Goal: Information Seeking & Learning: Learn about a topic

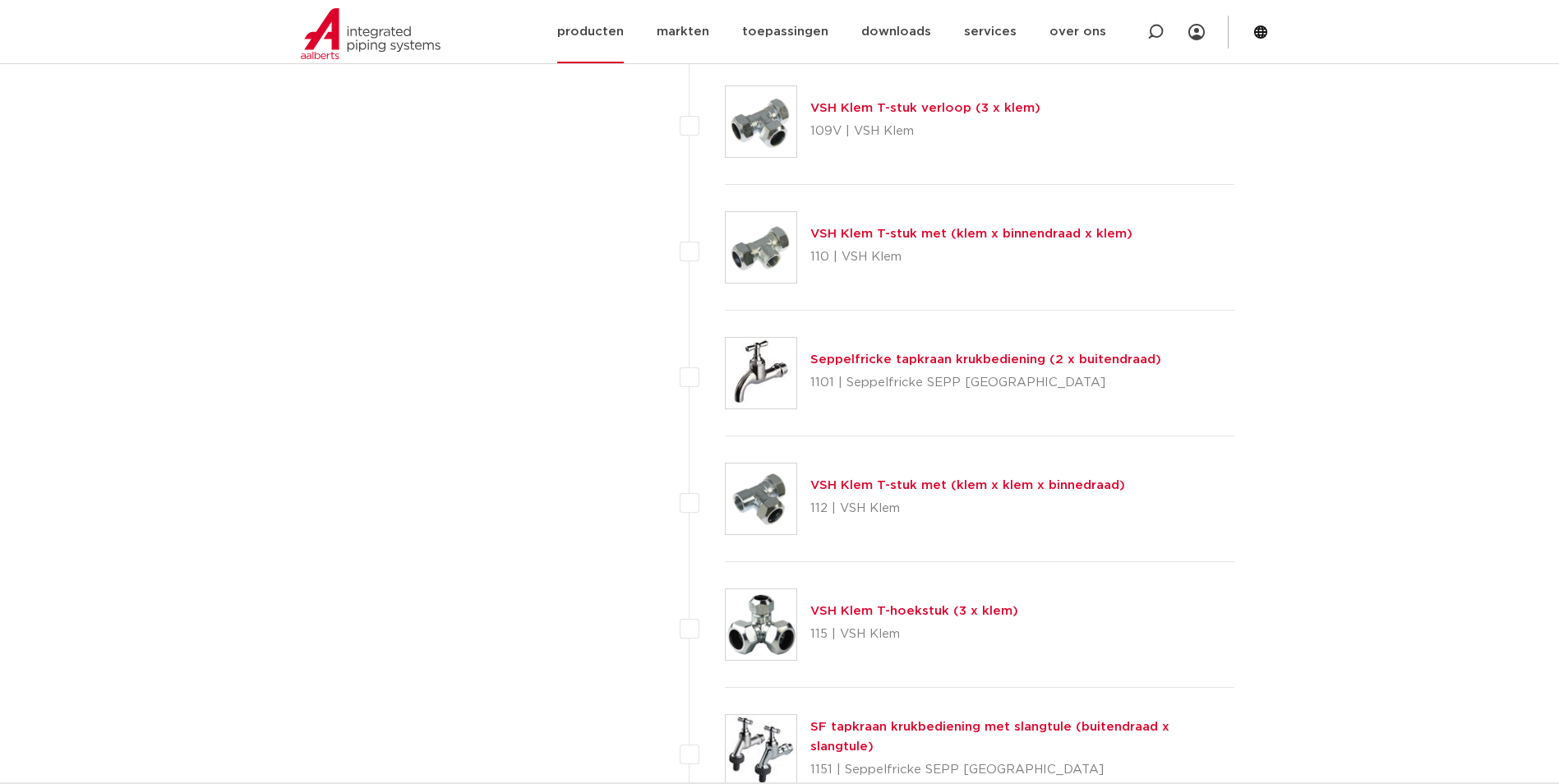
click at [590, 45] on link "producten" at bounding box center [591, 31] width 66 height 64
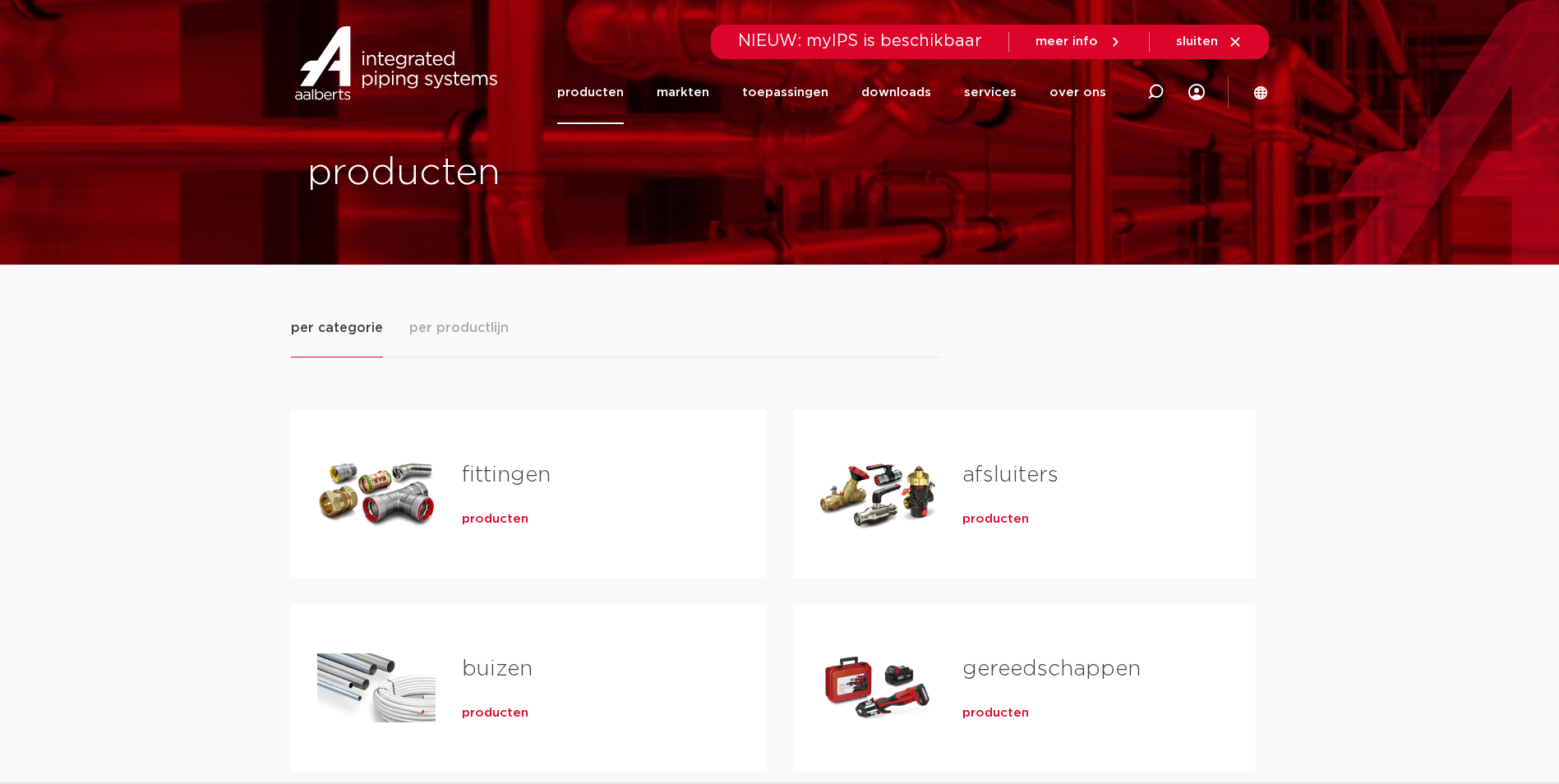
click at [475, 515] on span "producten" at bounding box center [495, 519] width 66 height 16
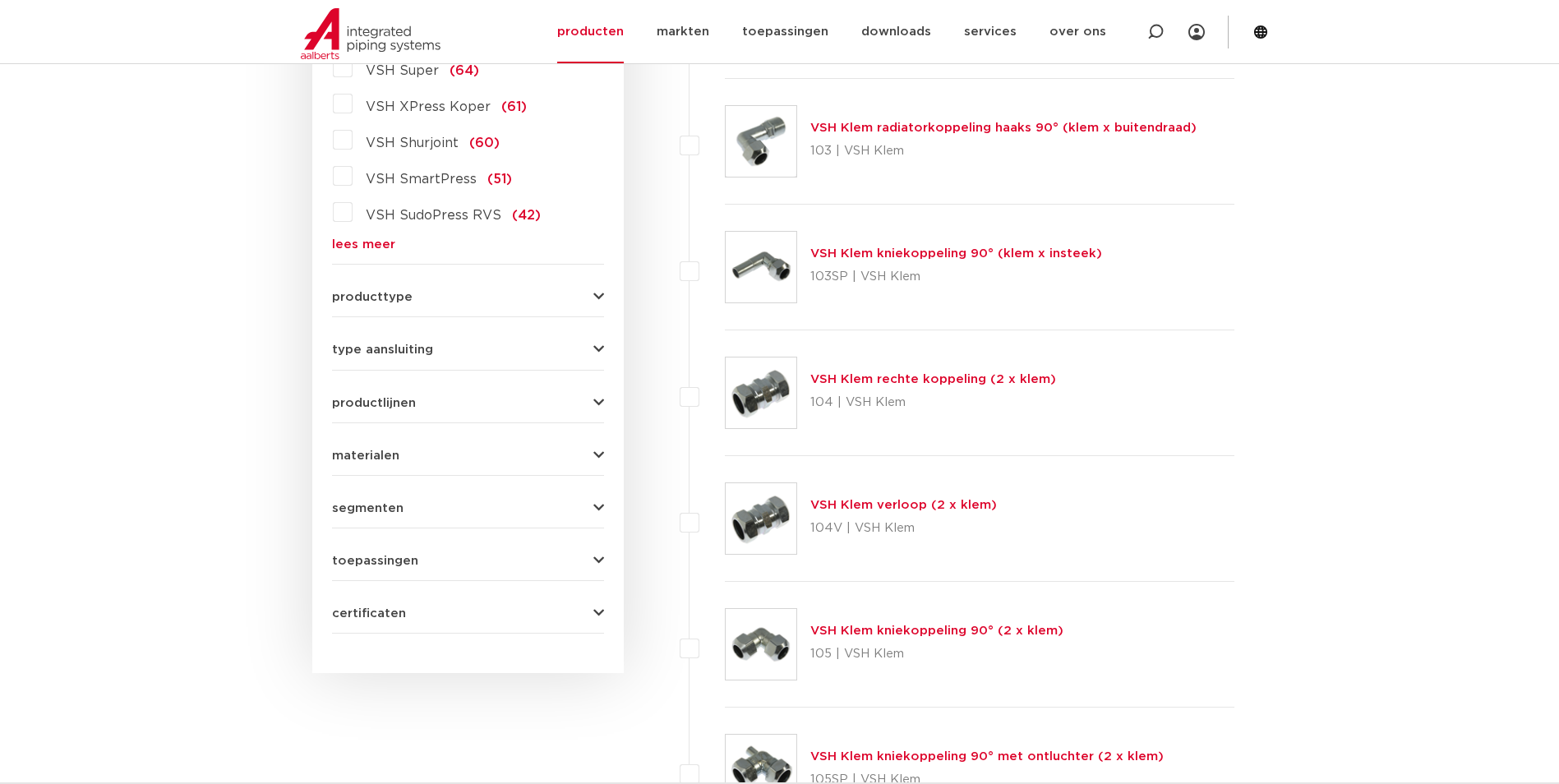
scroll to position [200, 0]
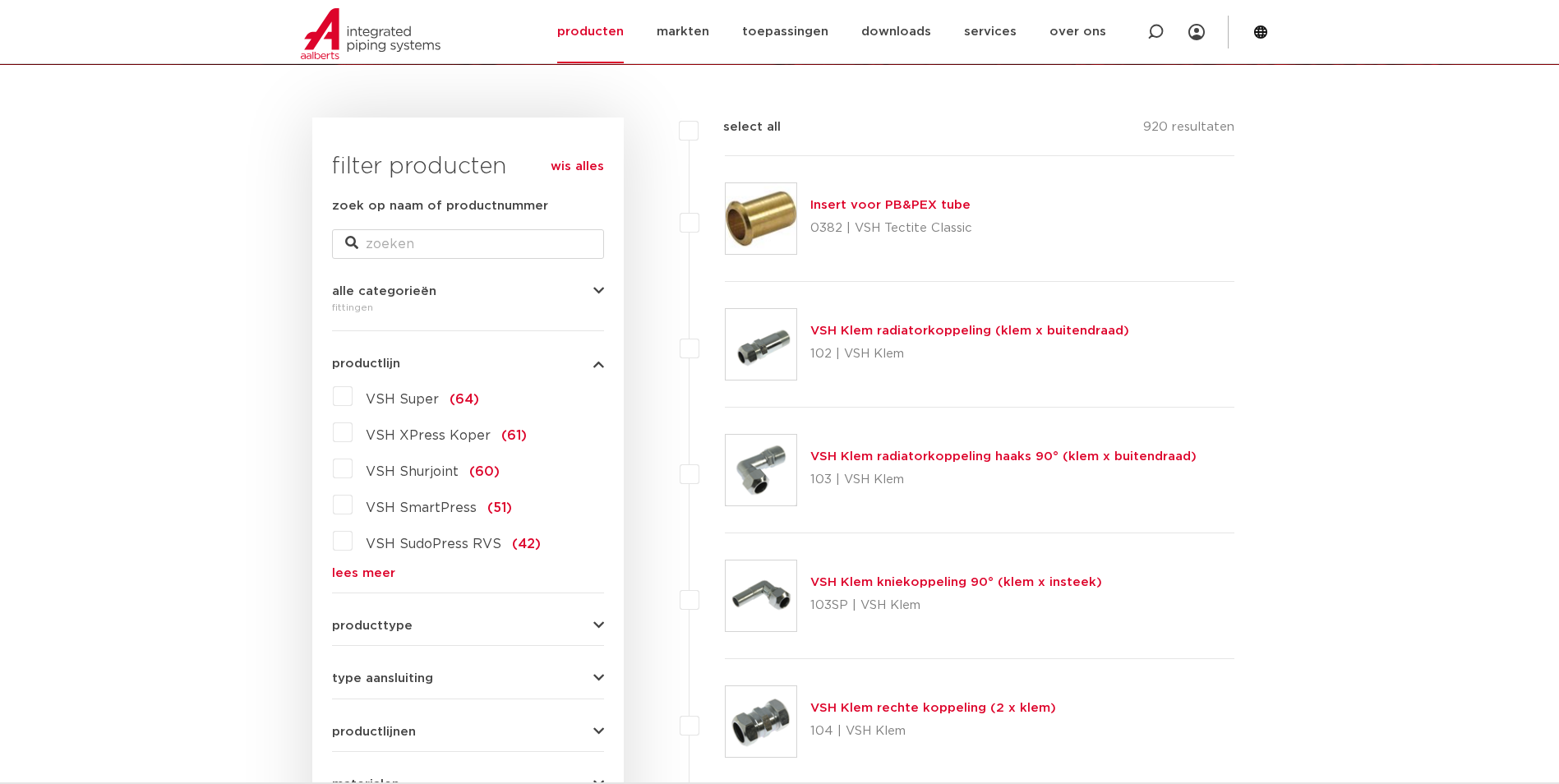
click at [348, 583] on form "zoek op naam of productnummer alle categorieën fittingen fittingen afsluiters b…" at bounding box center [468, 579] width 272 height 766
click at [351, 578] on link "lees meer" at bounding box center [468, 573] width 272 height 12
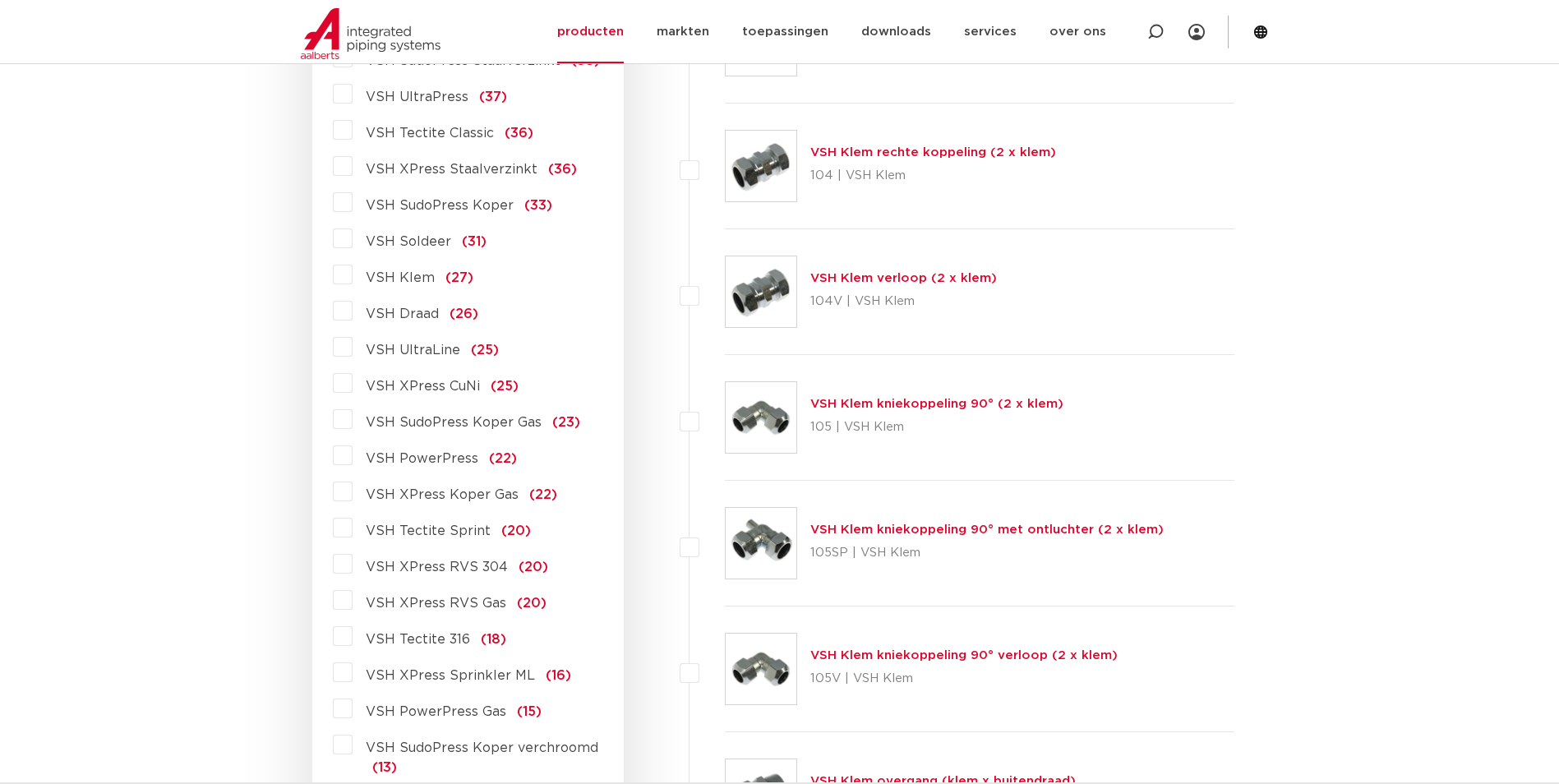
scroll to position [857, 0]
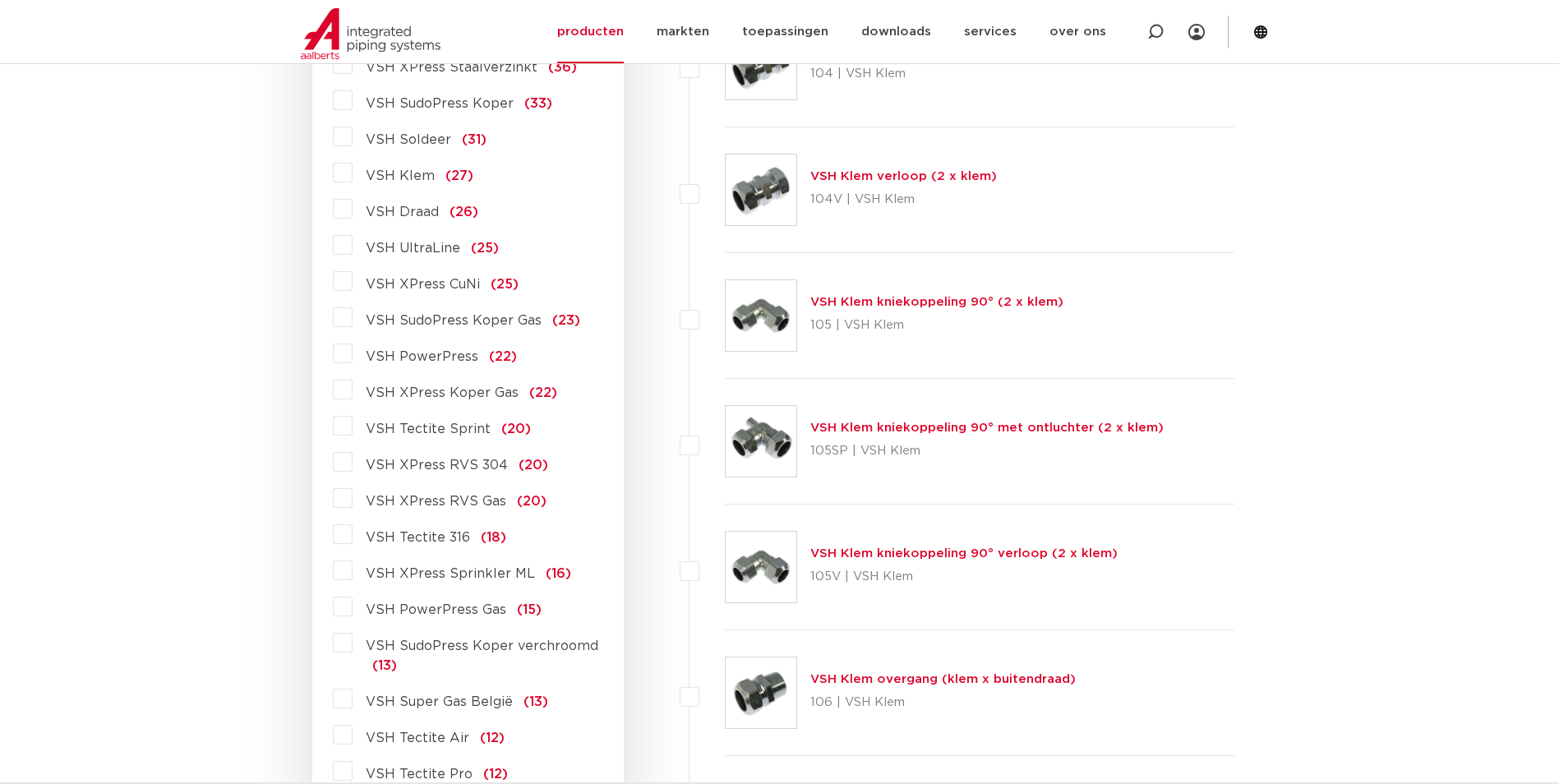
click at [429, 543] on span "VSH Tectite 316" at bounding box center [418, 538] width 104 height 13
click at [0, 0] on input "VSH Tectite 316 (18)" at bounding box center [0, 0] width 0 height 0
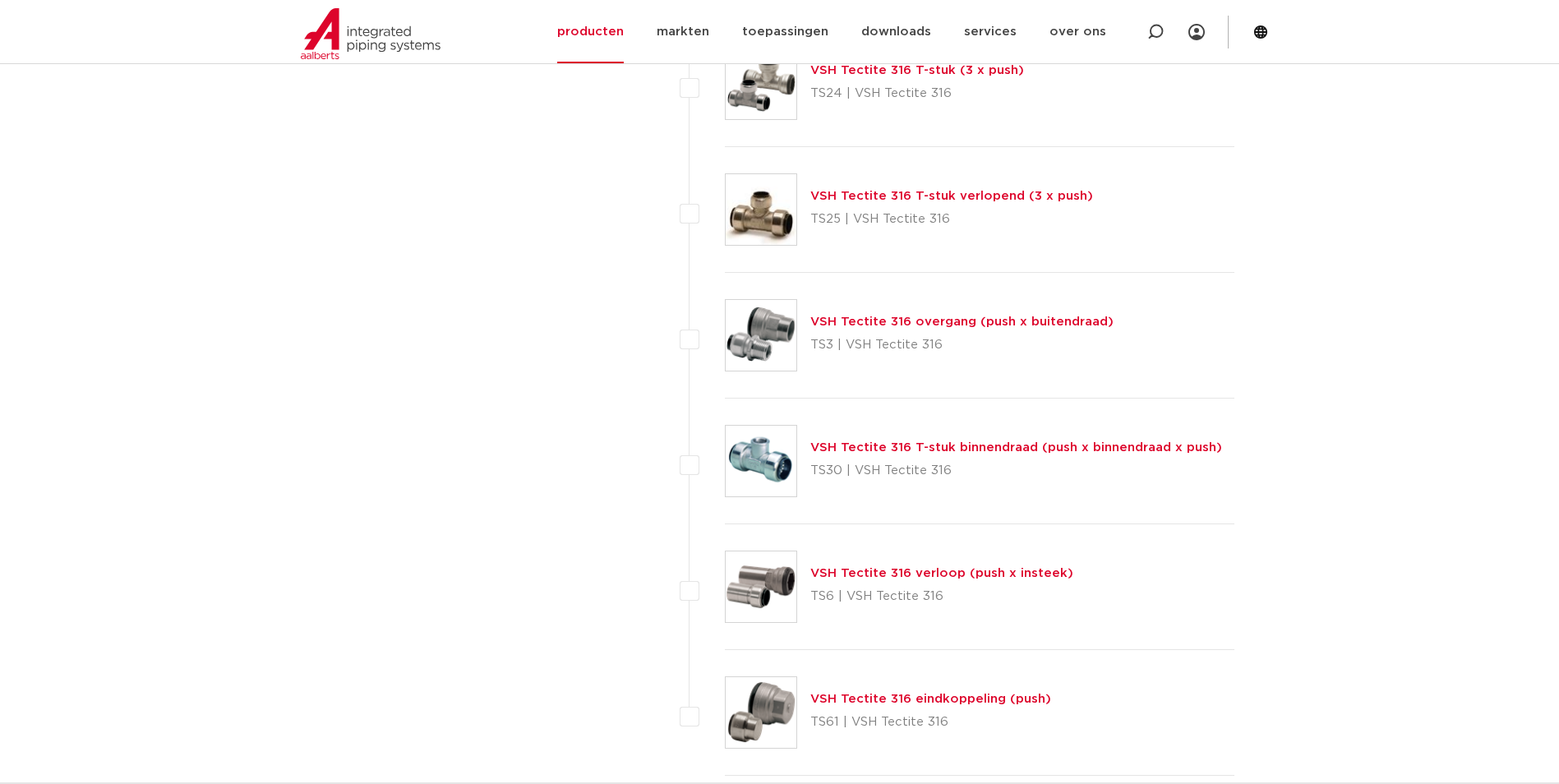
scroll to position [2007, 0]
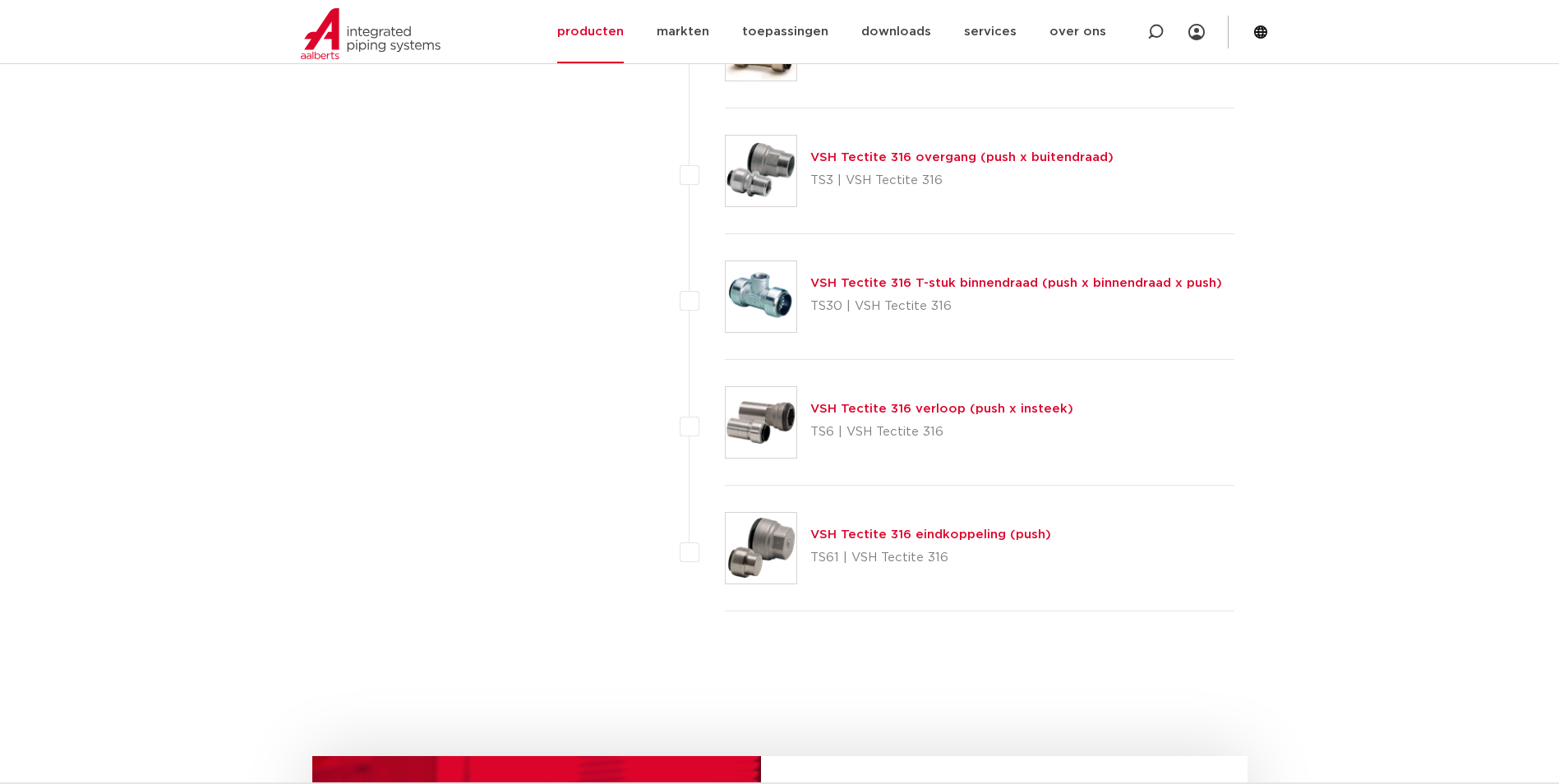
click at [989, 535] on link "VSH Tectite 316 eindkoppeling (push)" at bounding box center [931, 534] width 241 height 12
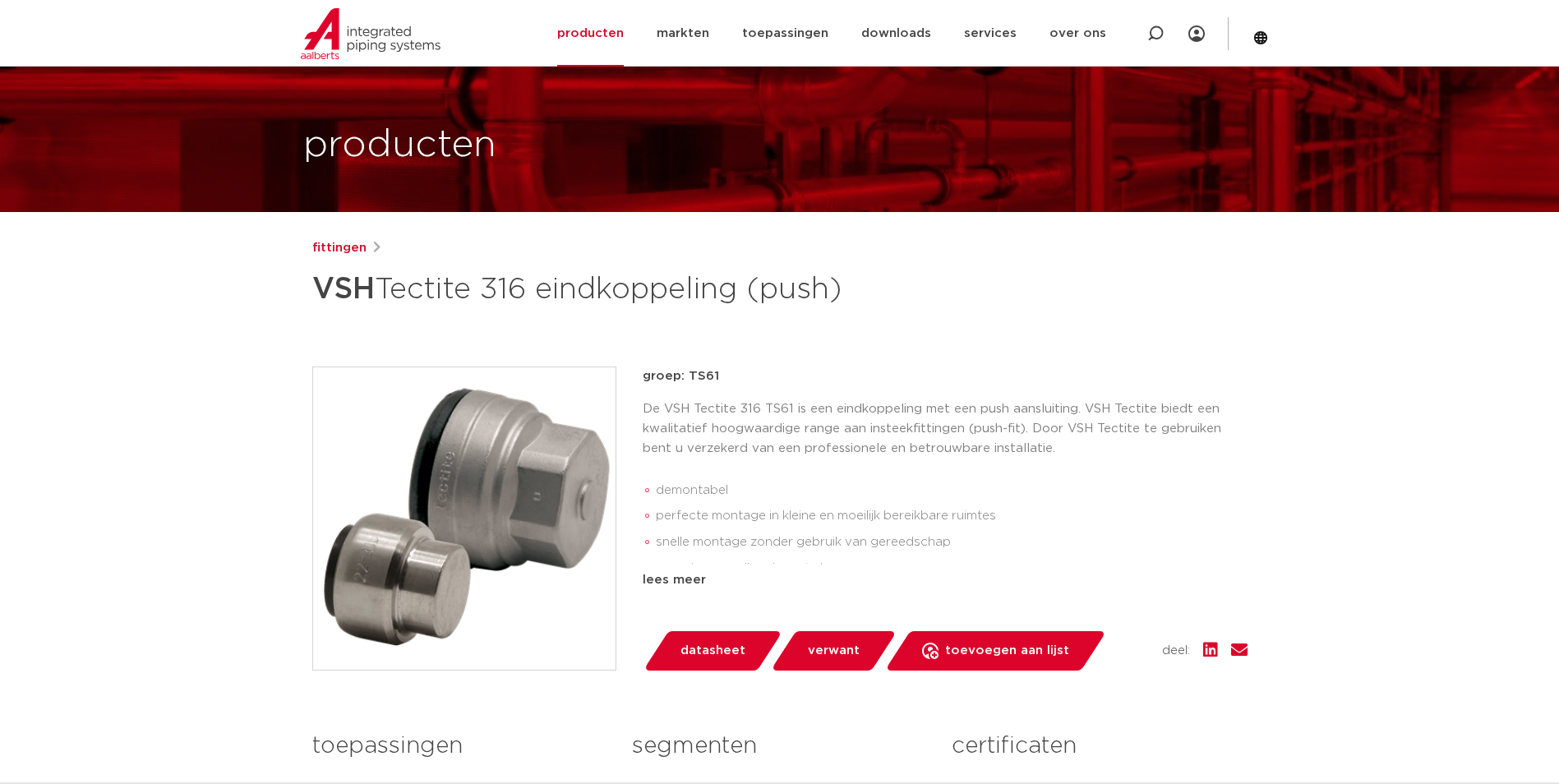
scroll to position [82, 0]
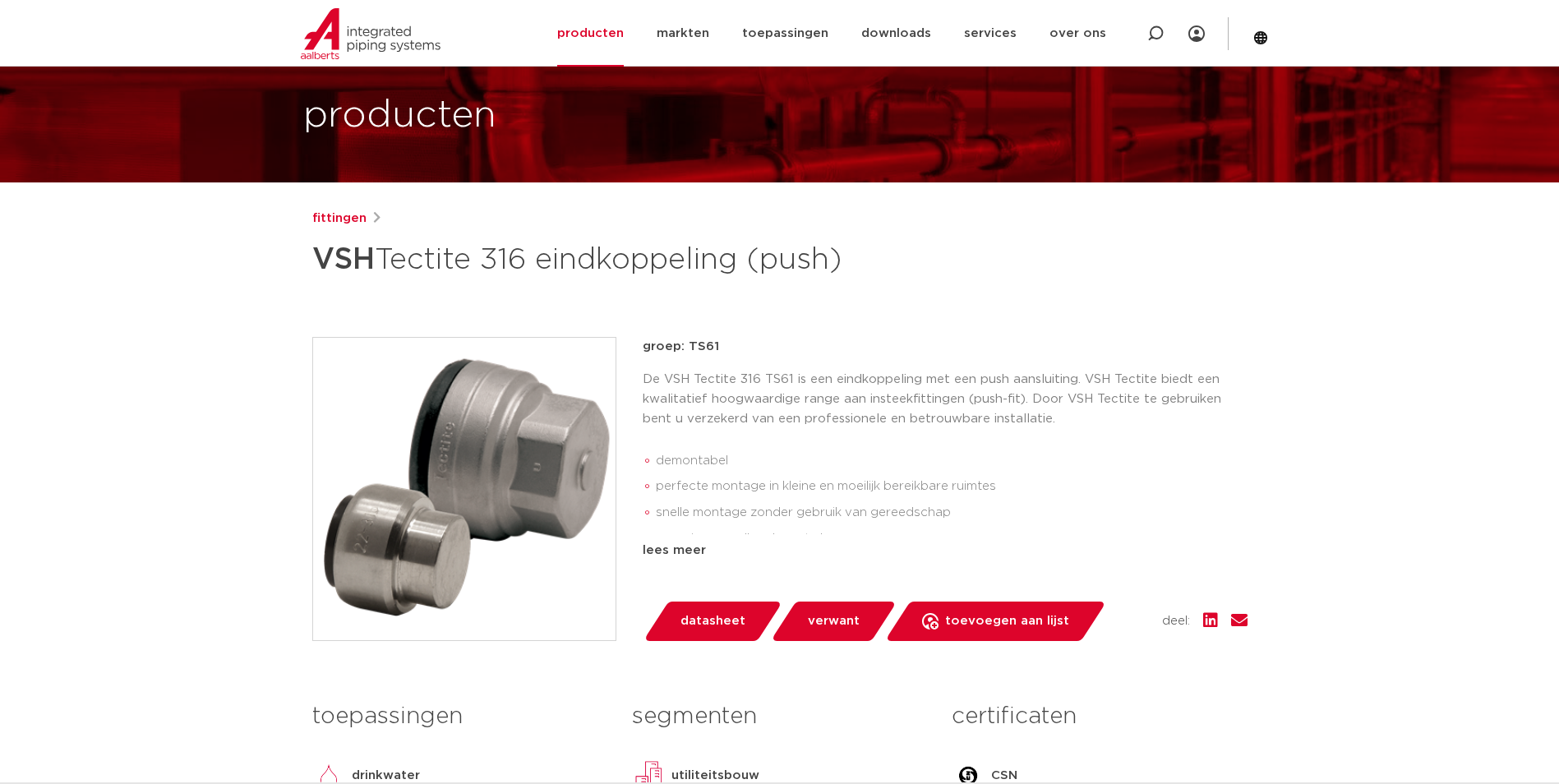
drag, startPoint x: 719, startPoint y: 351, endPoint x: 642, endPoint y: 345, distance: 77.2
click at [643, 345] on p "groep: TS61" at bounding box center [945, 346] width 605 height 20
click at [530, 414] on img at bounding box center [464, 488] width 303 height 302
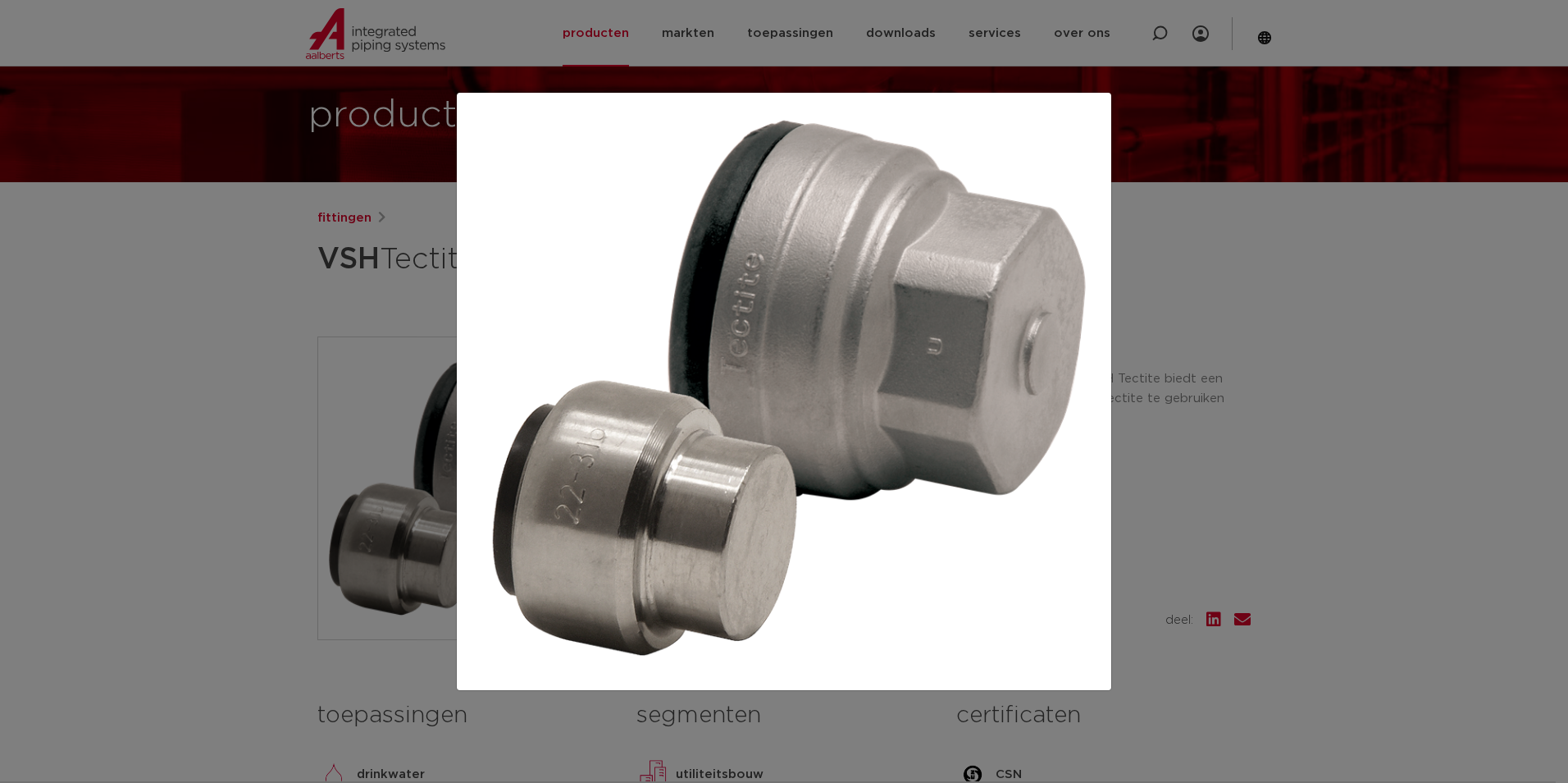
click at [1246, 366] on div at bounding box center [784, 391] width 1568 height 783
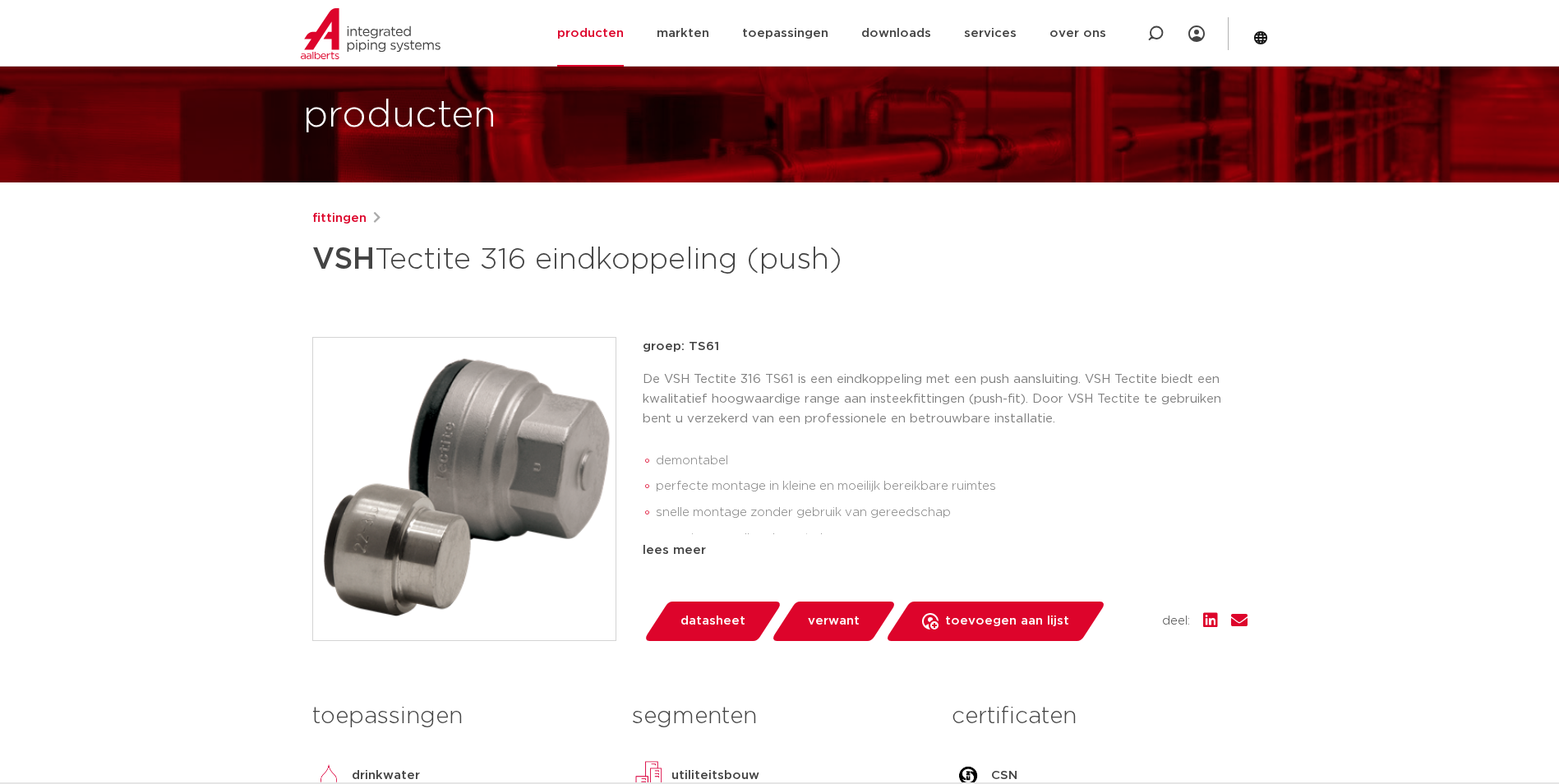
drag, startPoint x: 721, startPoint y: 342, endPoint x: 632, endPoint y: 345, distance: 89.1
click at [632, 345] on div "groep: TS61 De VSH Tectite 316 TS61 is een eindkoppeling met een push aansluiti…" at bounding box center [780, 488] width 935 height 304
copy p "groep: TS61"
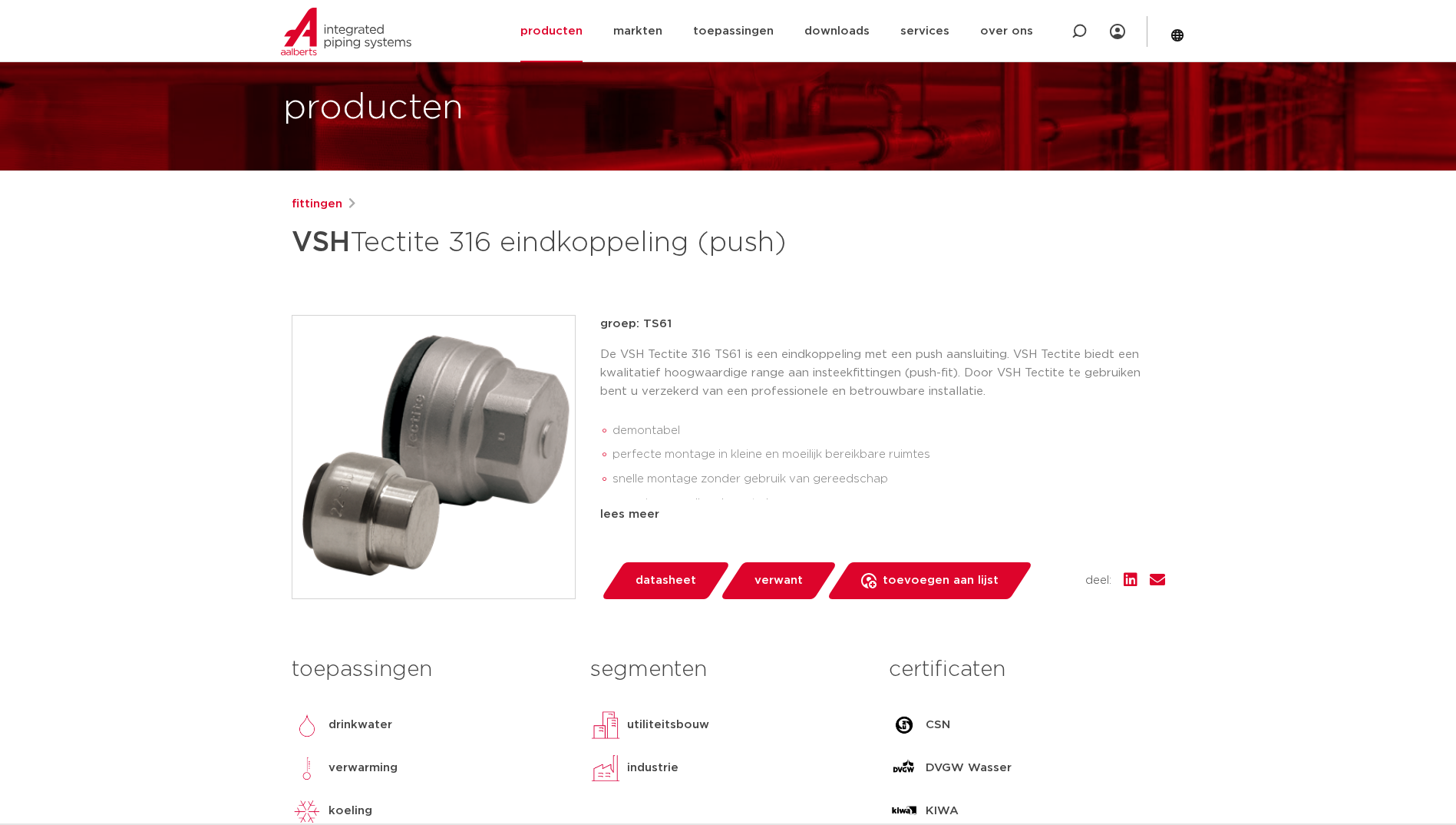
click at [809, 273] on div "fittingen VSH Tectite 316 eindkoppeling (push) groep: TS61 demontabel perfecte …" at bounding box center [728, 544] width 898 height 699
click at [769, 323] on p "groep: TS61" at bounding box center [883, 323] width 565 height 19
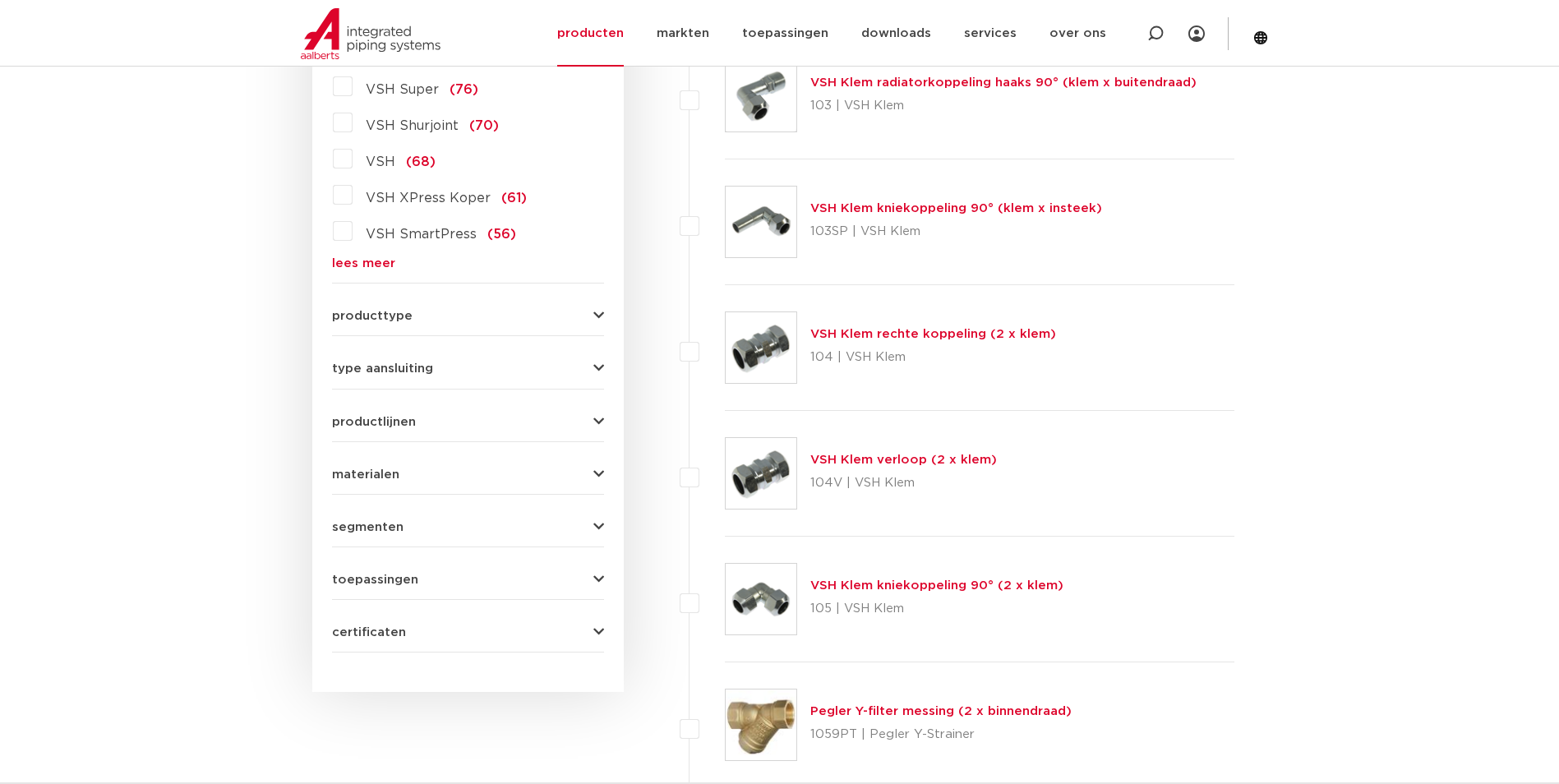
scroll to position [693, 0]
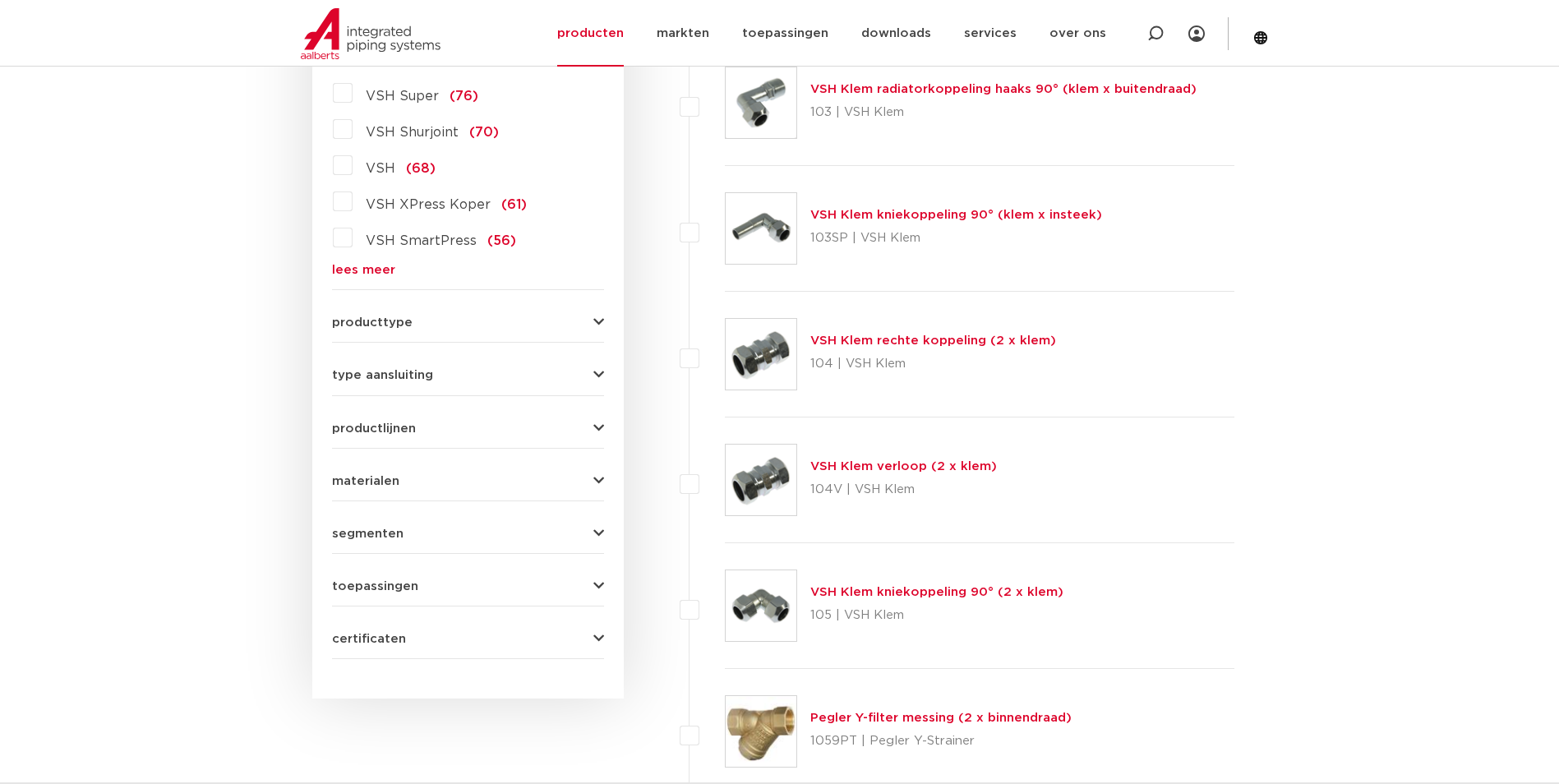
click at [373, 257] on div "VSH Super (76) VSH Shurjoint (70) VSH (68) VSH XPress Koper (61) VSH SmartPress…" at bounding box center [468, 177] width 272 height 196
click at [372, 264] on link "lees meer" at bounding box center [468, 269] width 272 height 12
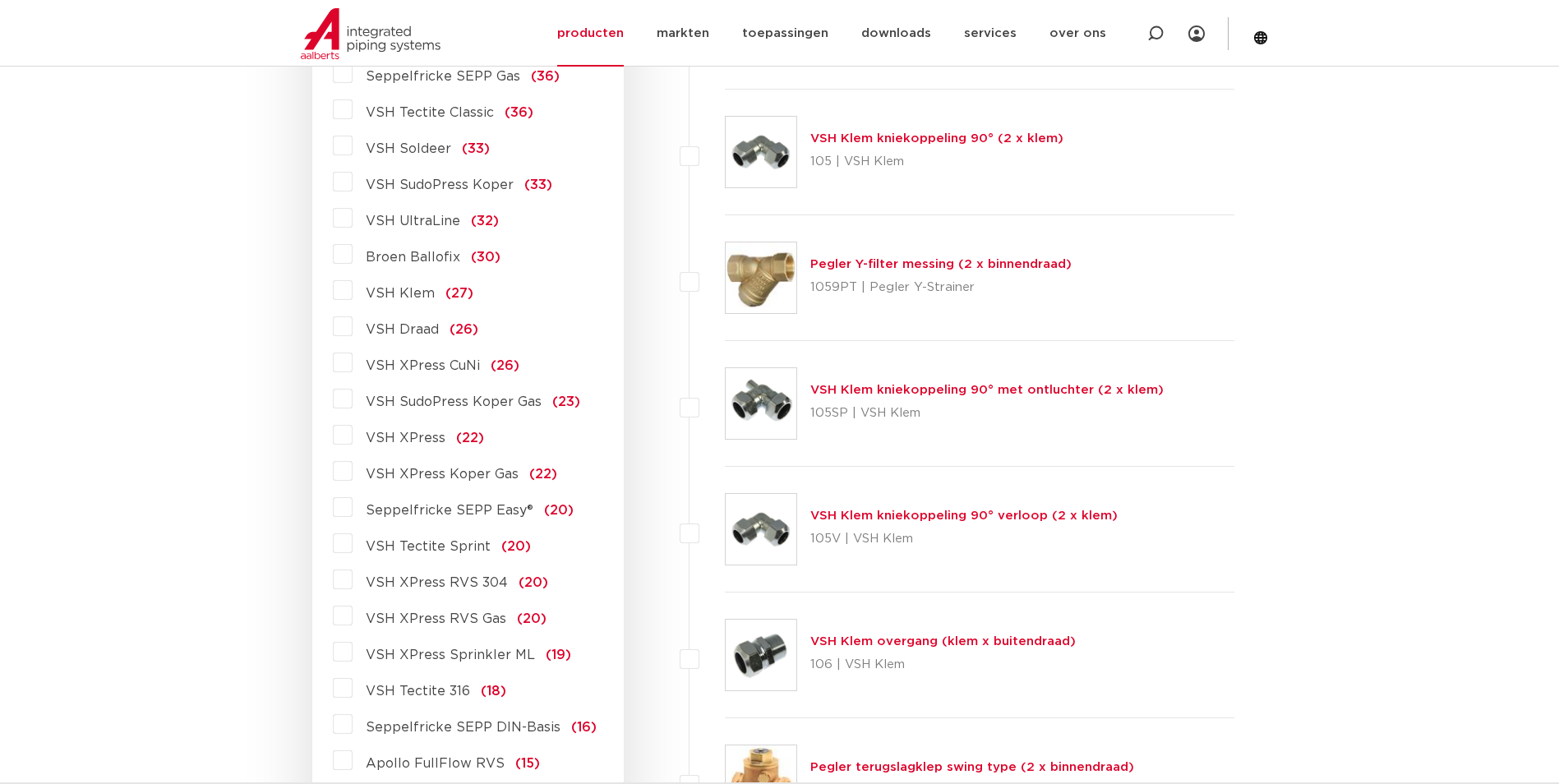
scroll to position [1186, 0]
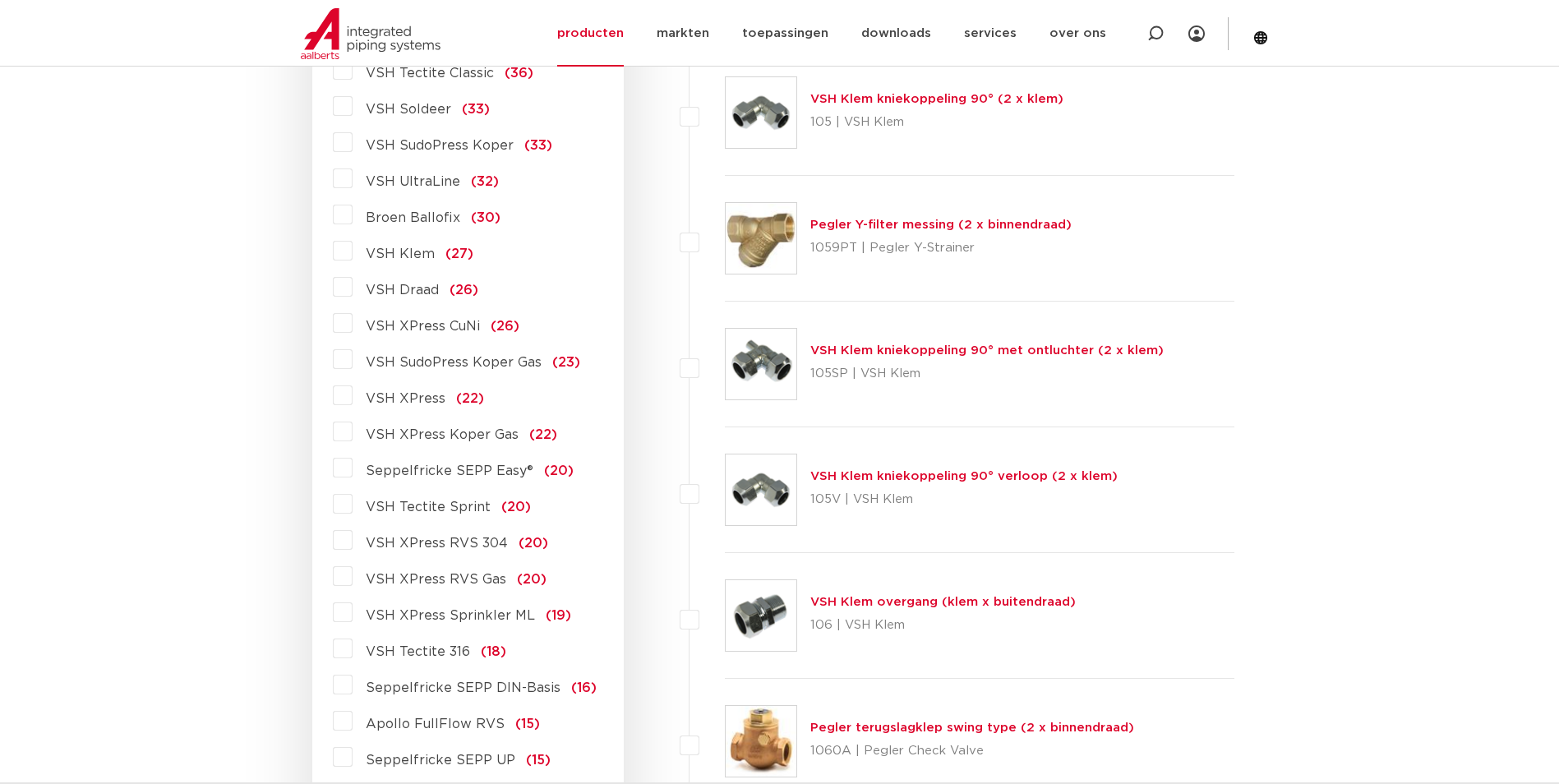
click at [407, 353] on span "VSH Tectite 316" at bounding box center [418, 651] width 104 height 13
click at [0, 0] on input "VSH Tectite 316 (18)" at bounding box center [0, 0] width 0 height 0
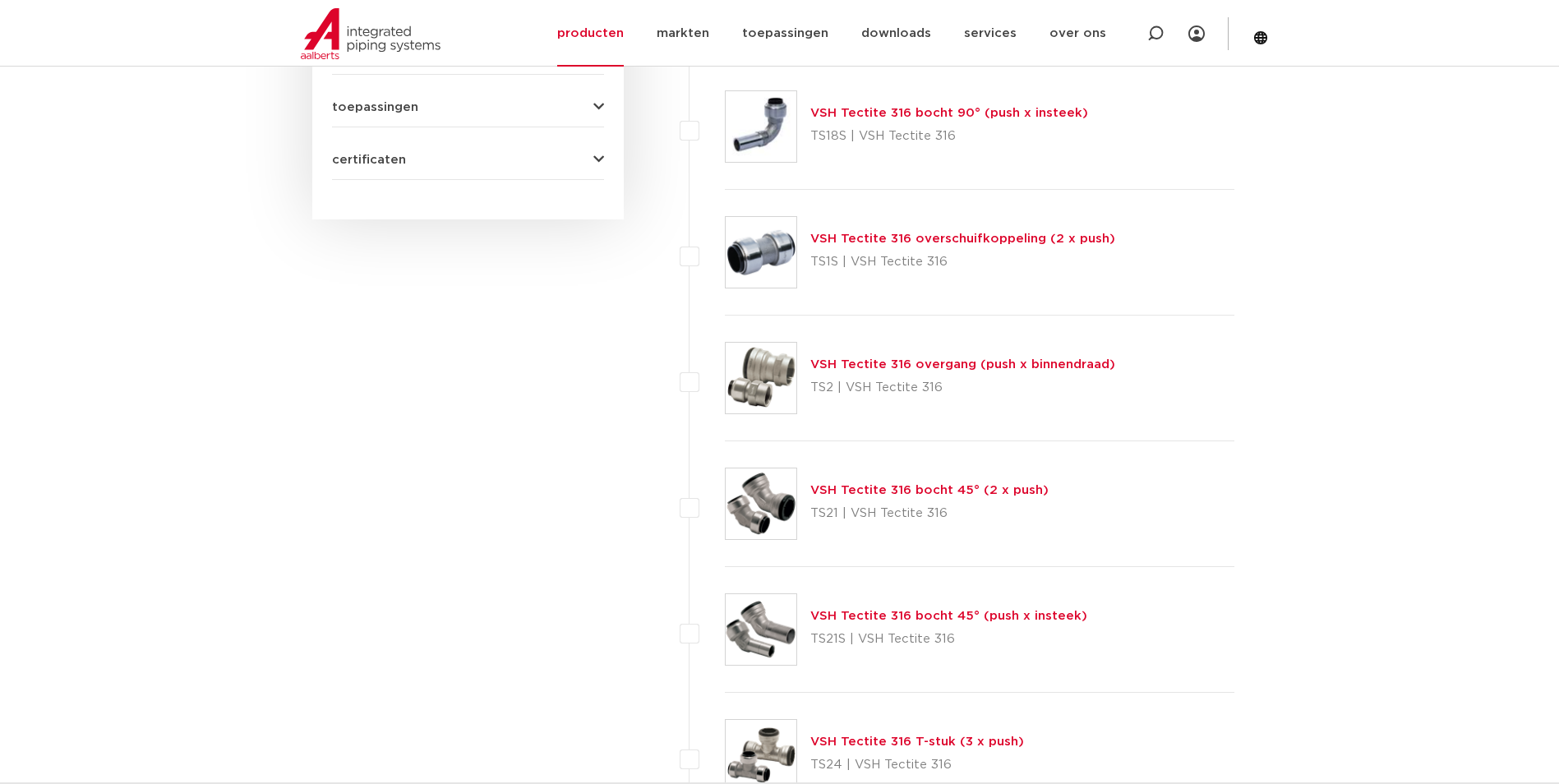
scroll to position [1186, 0]
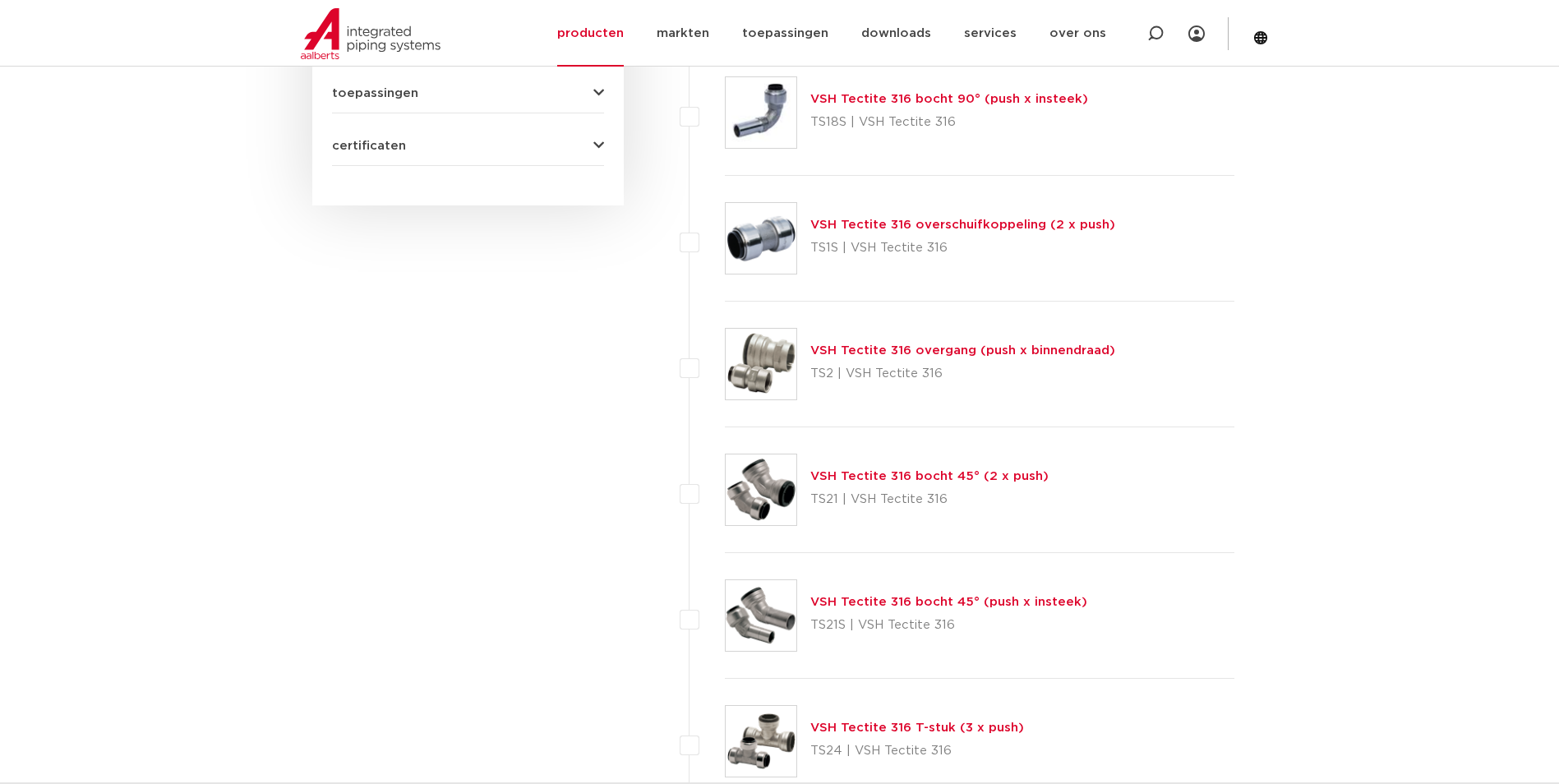
click at [483, 483] on div "wis alles filter producten zoek op naam of productnummer alle categorieën [GEOG…" at bounding box center [468, 301] width 311 height 2341
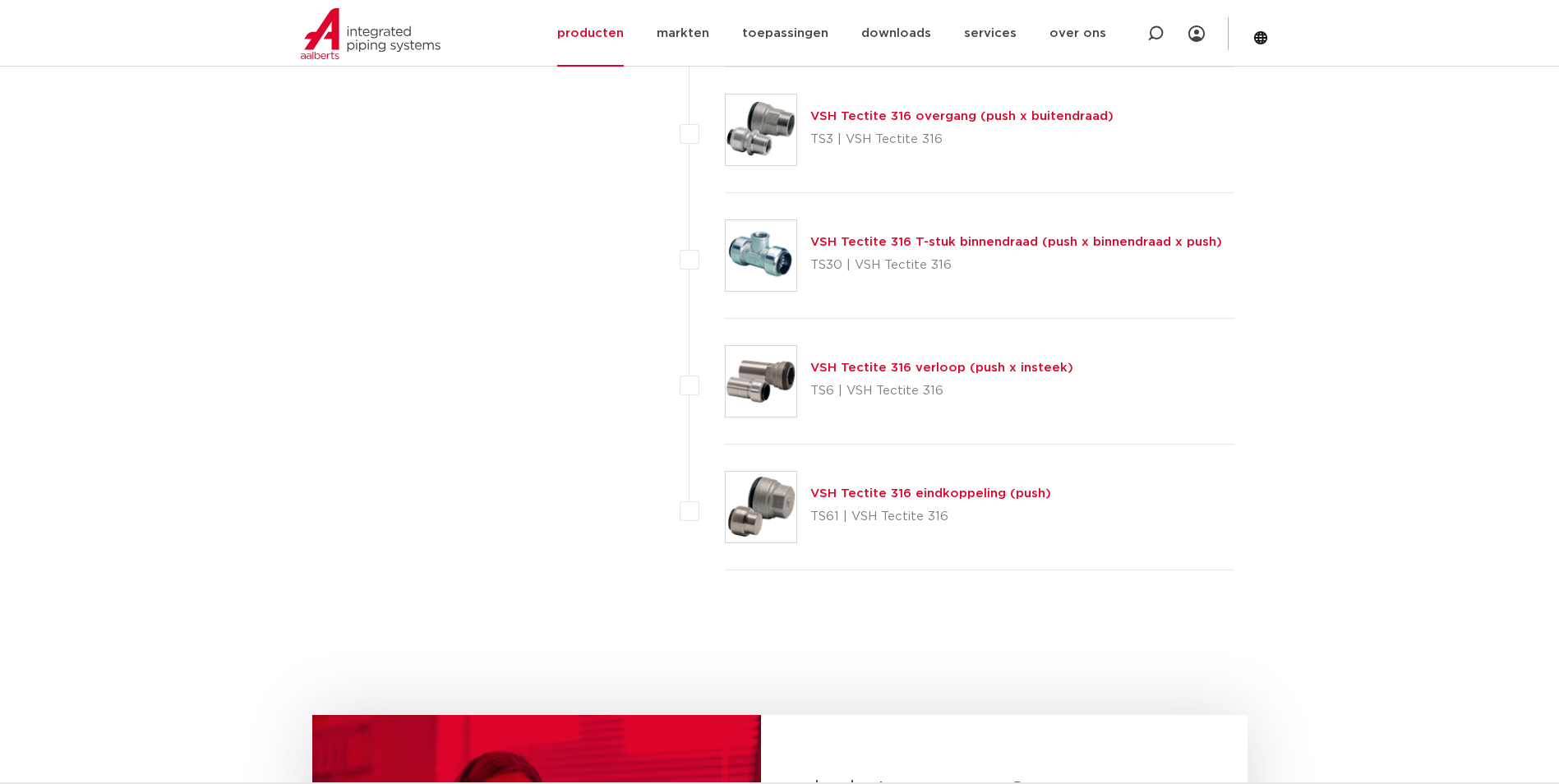
scroll to position [1808, 0]
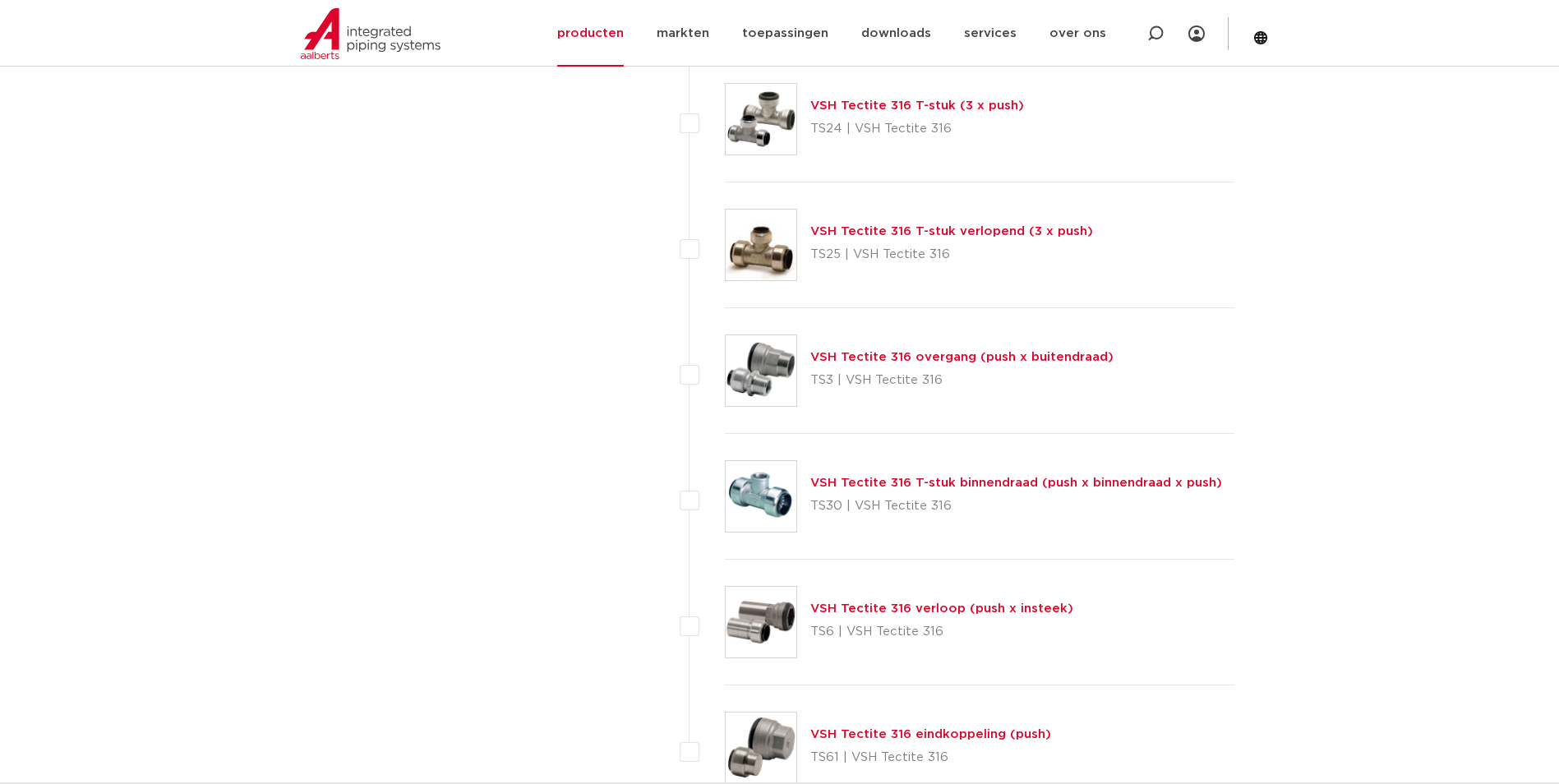
click at [930, 361] on link "VSH Tectite 316 overgang (push x buitendraad)" at bounding box center [963, 356] width 303 height 12
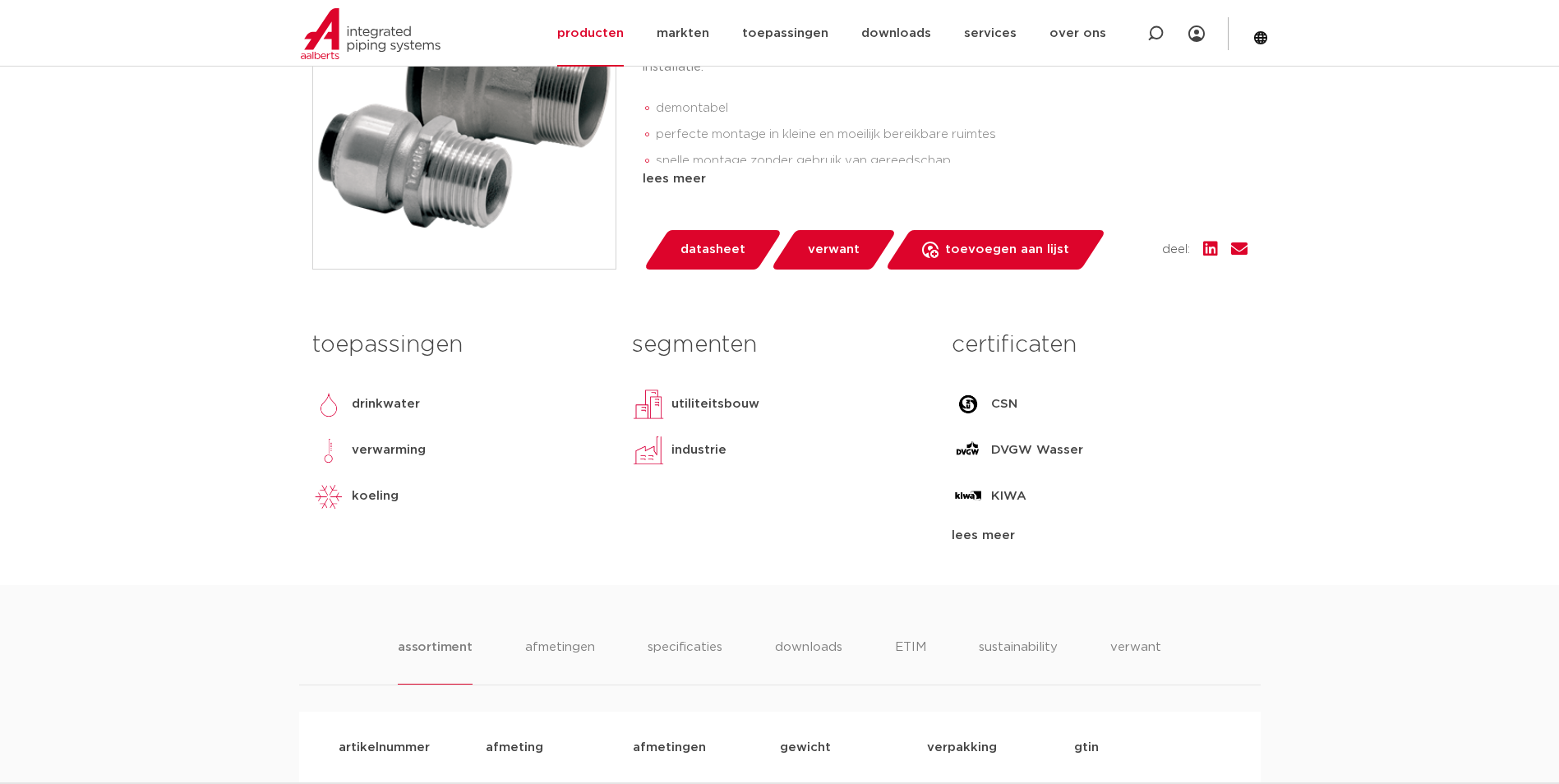
scroll to position [246, 0]
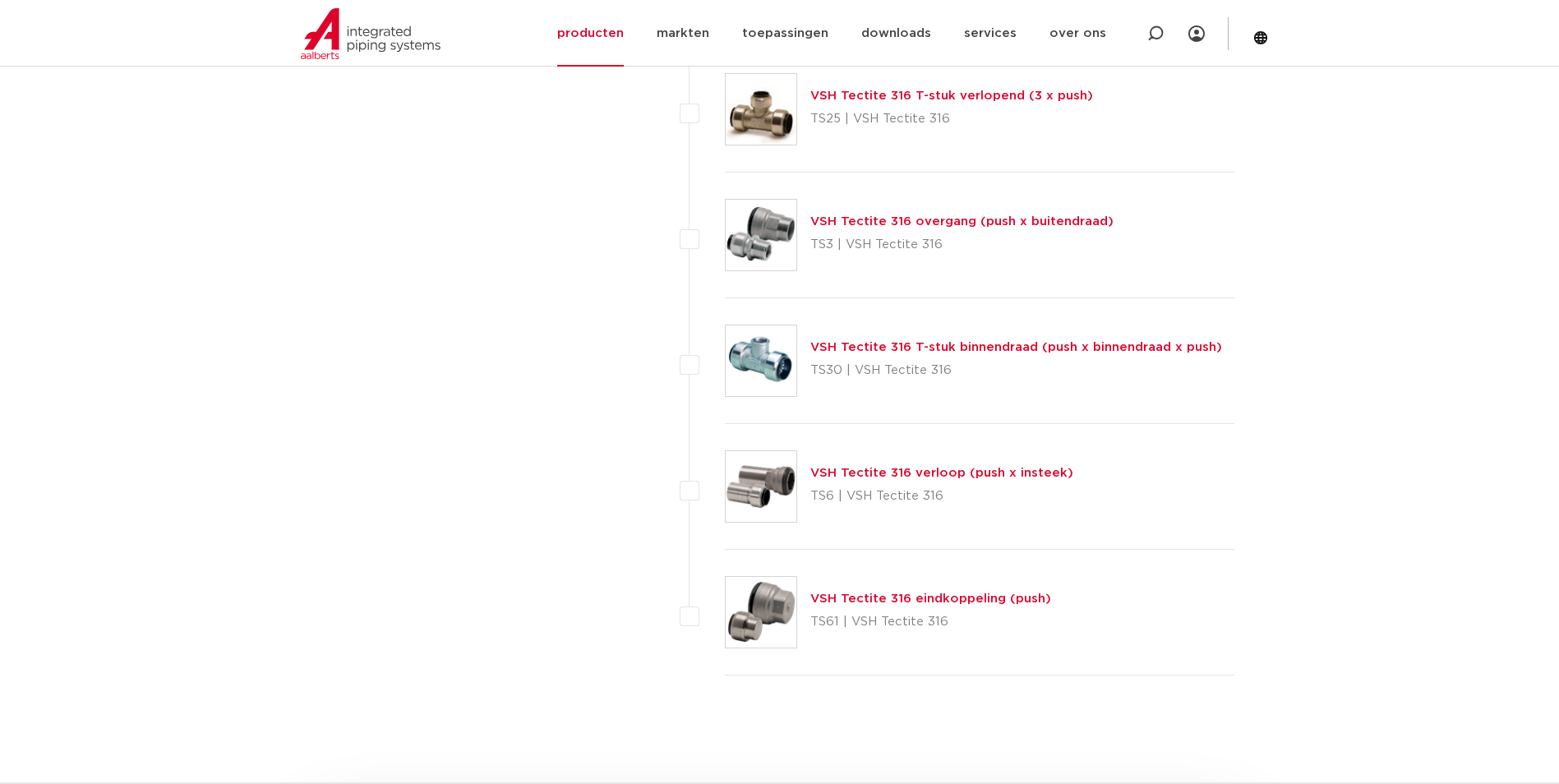
scroll to position [1972, 0]
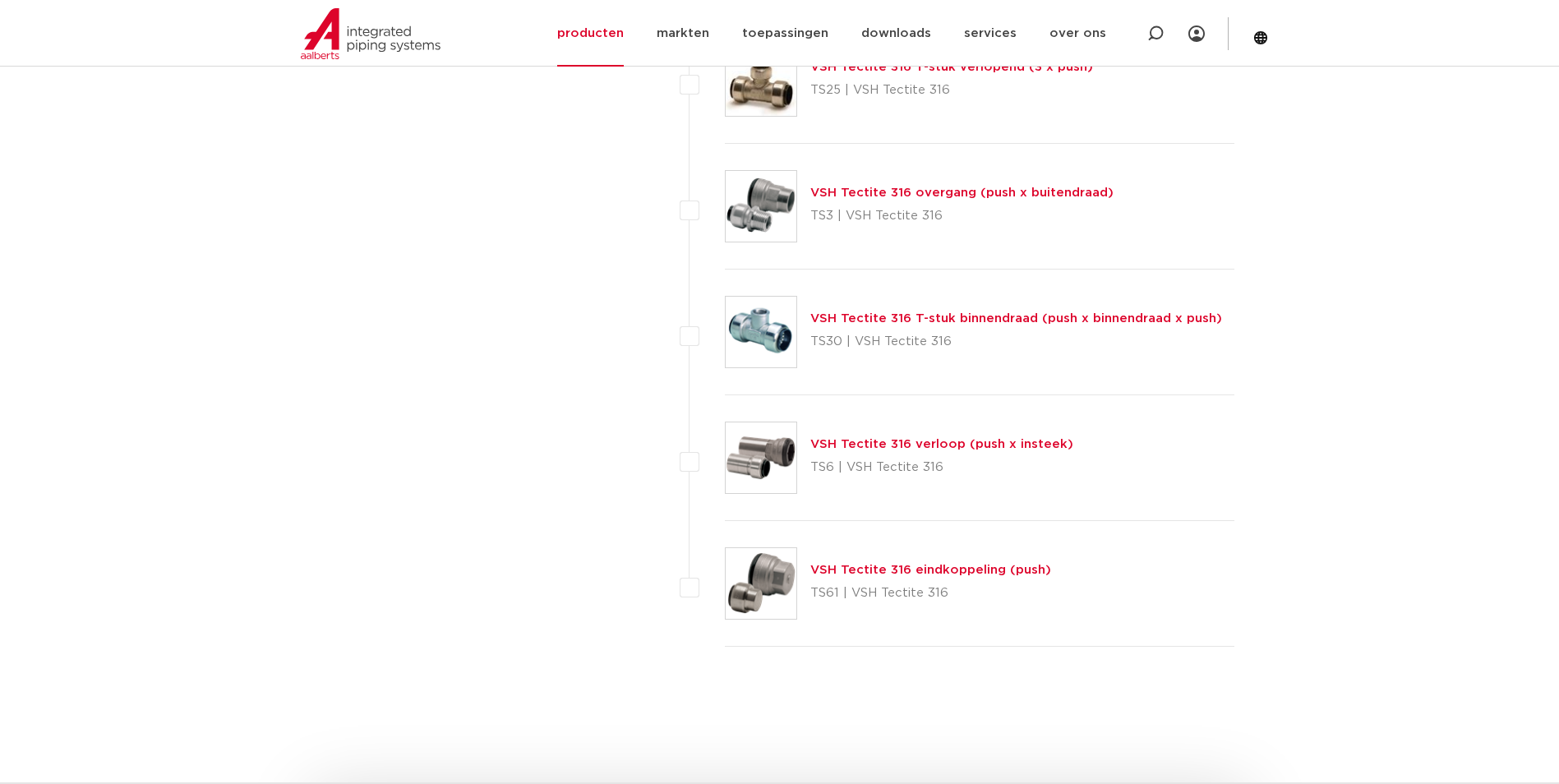
click at [917, 441] on link "VSH Tectite 316 verloop (push x insteek)" at bounding box center [942, 444] width 263 height 12
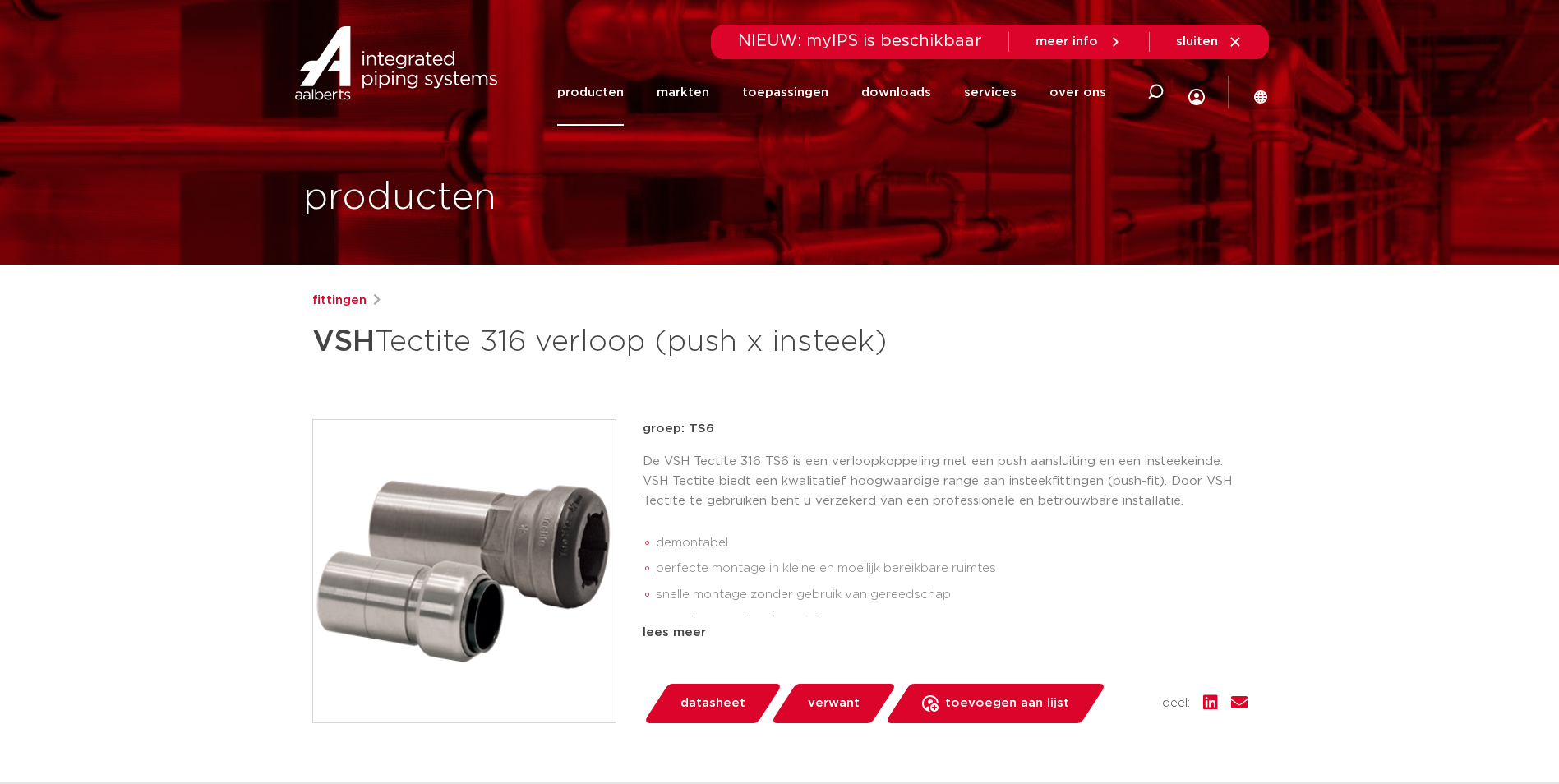
click at [1170, 507] on p "De VSH Tectite 316 TS6 is een verloopkoppeling met een push aansluiting en een …" at bounding box center [945, 482] width 605 height 59
